Goal: Information Seeking & Learning: Learn about a topic

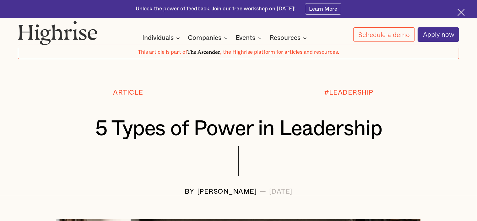
scroll to position [94, 0]
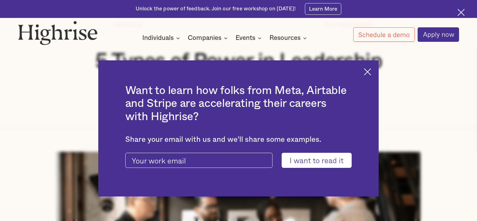
click at [370, 74] on img at bounding box center [367, 71] width 7 height 7
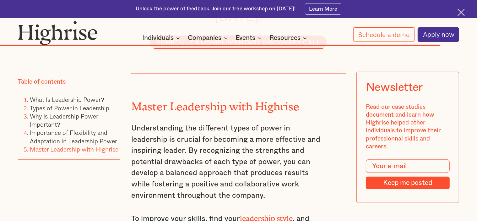
scroll to position [5495, 0]
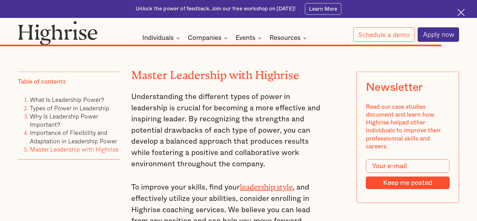
click at [295, 180] on p "To improve your skills, find your leadership style , and effectively utilize yo…" at bounding box center [227, 220] width 193 height 80
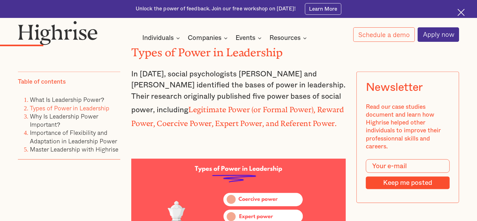
scroll to position [911, 0]
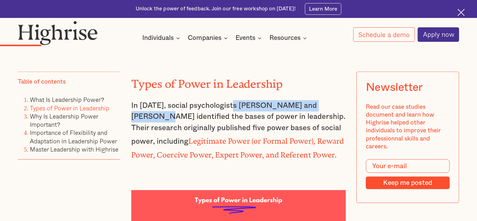
drag, startPoint x: 231, startPoint y: 96, endPoint x: 344, endPoint y: 100, distance: 113.1
click at [344, 100] on p "In 1959, social psychologists John French and Bertram Raven identified the base…" at bounding box center [238, 130] width 214 height 61
copy p "John French and Bertram Raven"
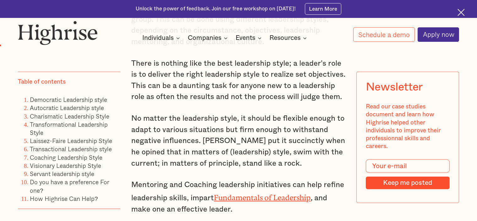
scroll to position [565, 0]
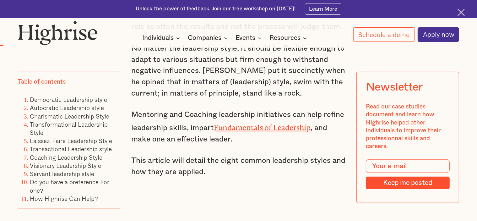
click at [266, 128] on link "Fundamentals of Leadership" at bounding box center [262, 125] width 97 height 5
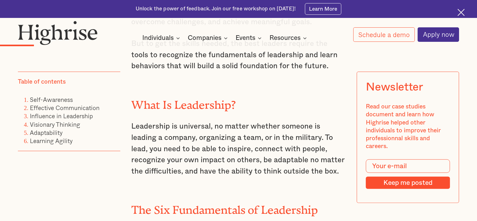
scroll to position [691, 0]
